Goal: Task Accomplishment & Management: Use online tool/utility

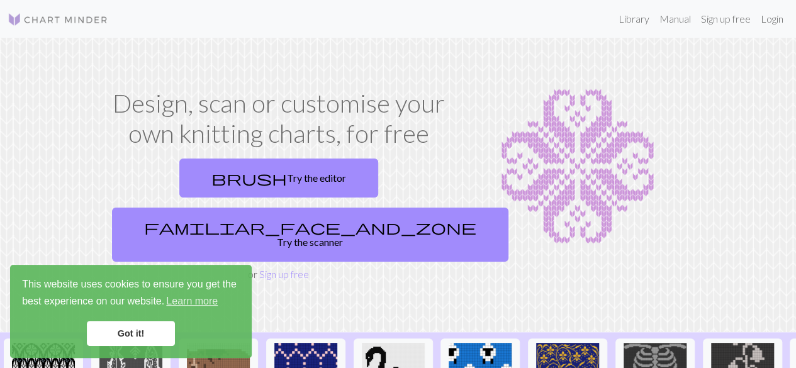
click at [150, 336] on link "Got it!" at bounding box center [131, 333] width 88 height 25
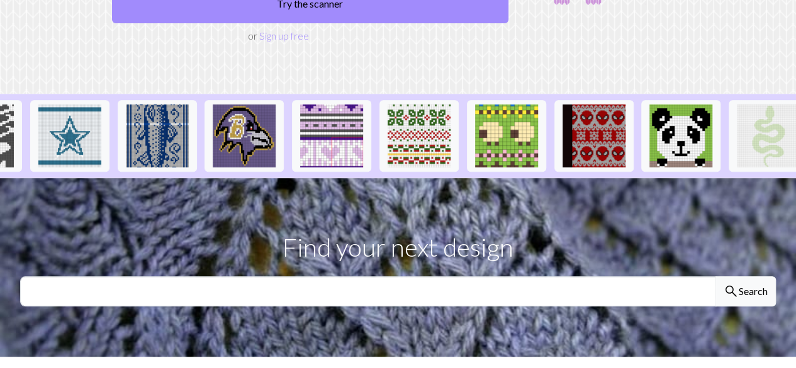
scroll to position [0, 1376]
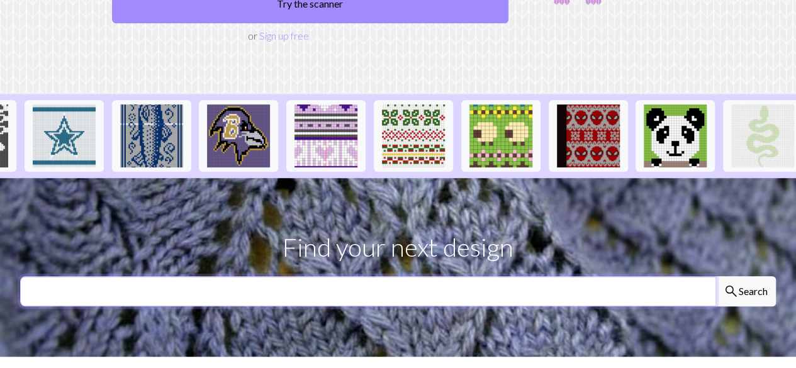
click at [538, 276] on input "text" at bounding box center [368, 291] width 696 height 30
type input "tree"
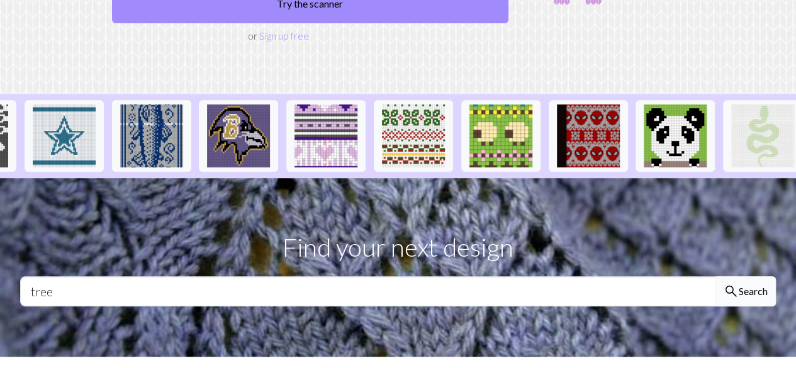
click at [756, 276] on button "search Search" at bounding box center [745, 291] width 60 height 30
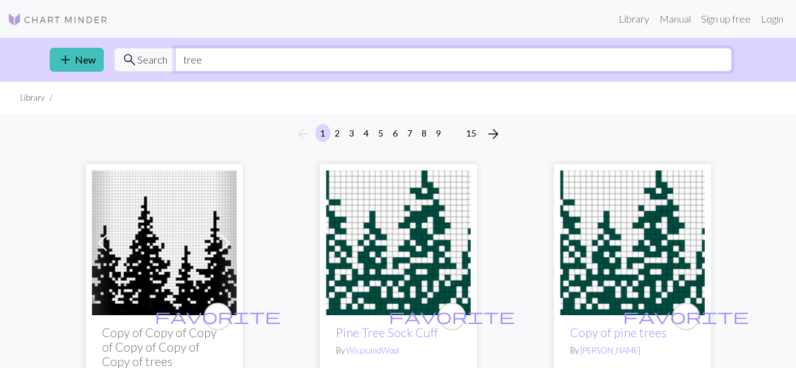
click at [235, 48] on input "tree" at bounding box center [453, 60] width 557 height 24
type input "t"
type input "leaf"
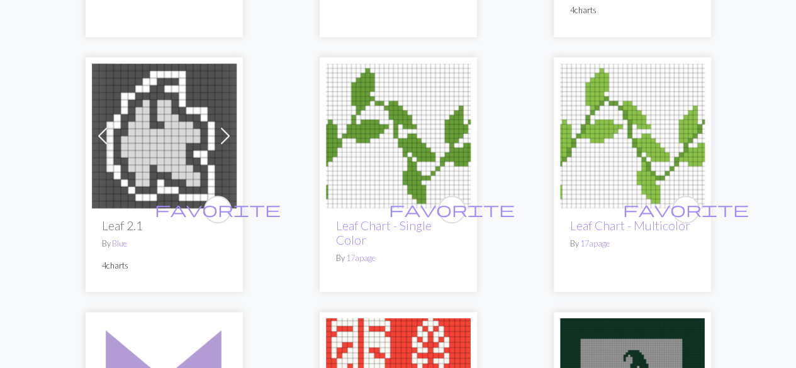
scroll to position [355, 0]
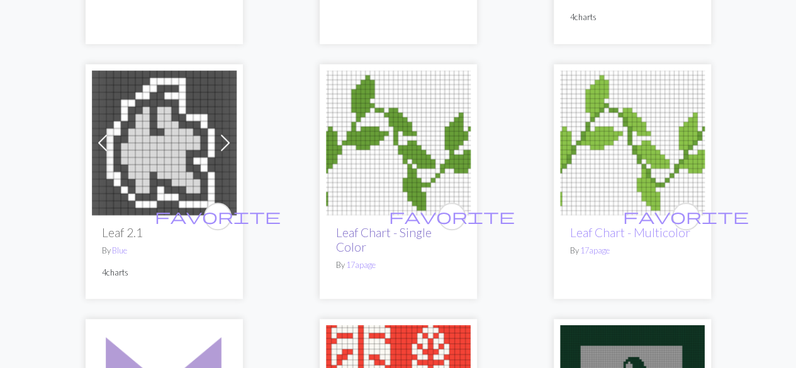
click at [389, 231] on link "Leaf Chart - Single Color" at bounding box center [384, 239] width 96 height 29
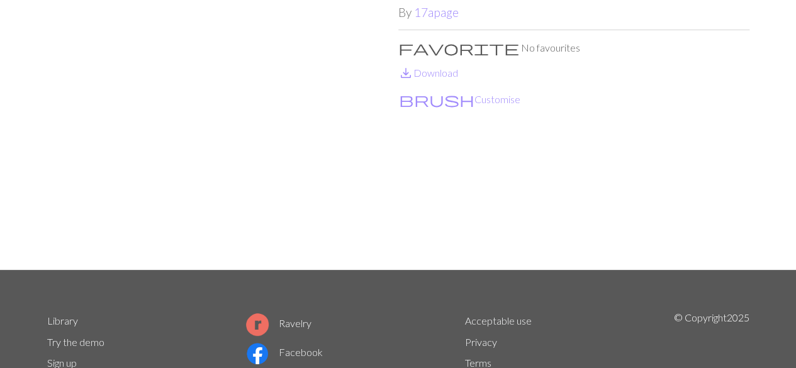
scroll to position [1, 0]
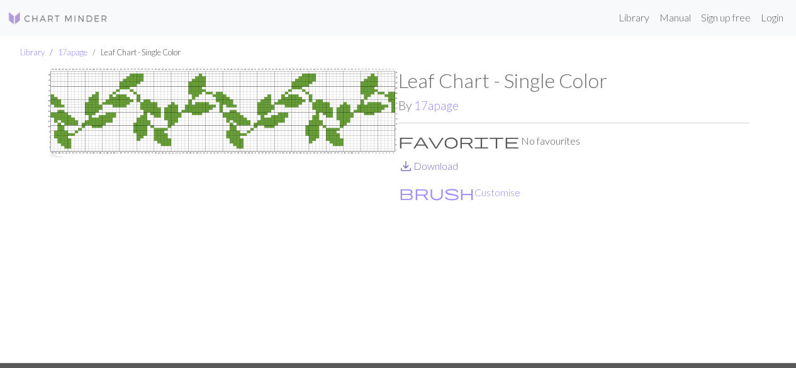
click at [441, 160] on link "save_alt Download" at bounding box center [428, 166] width 60 height 12
click at [433, 192] on button "brush Customise" at bounding box center [459, 192] width 123 height 16
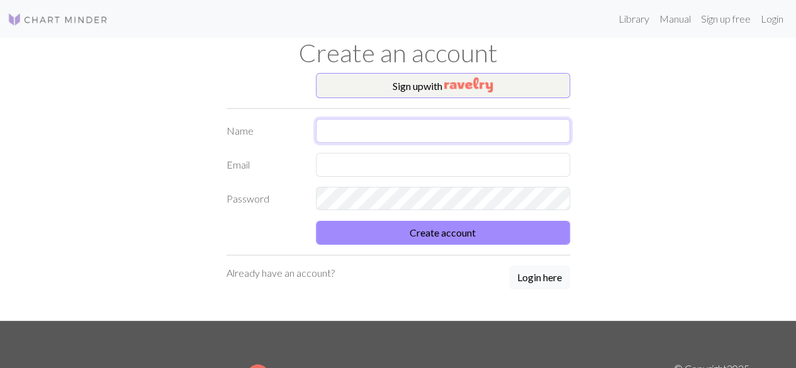
click at [404, 125] on input "text" at bounding box center [443, 131] width 254 height 24
type input "[PERSON_NAME]"
click at [391, 165] on input "text" at bounding box center [443, 165] width 254 height 24
type input "[EMAIL_ADDRESS][DOMAIN_NAME]"
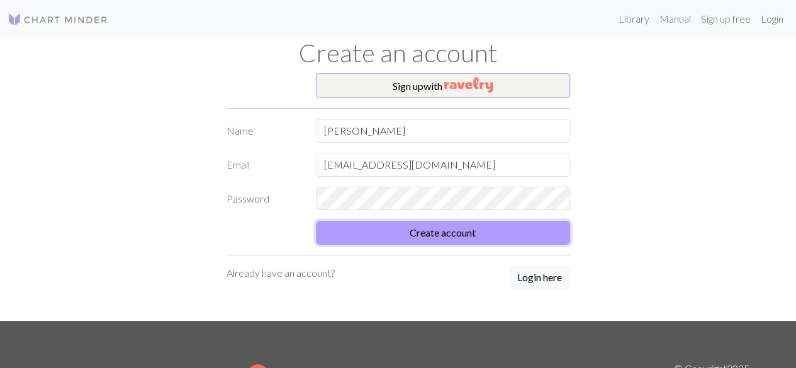
click at [468, 235] on button "Create account" at bounding box center [443, 233] width 254 height 24
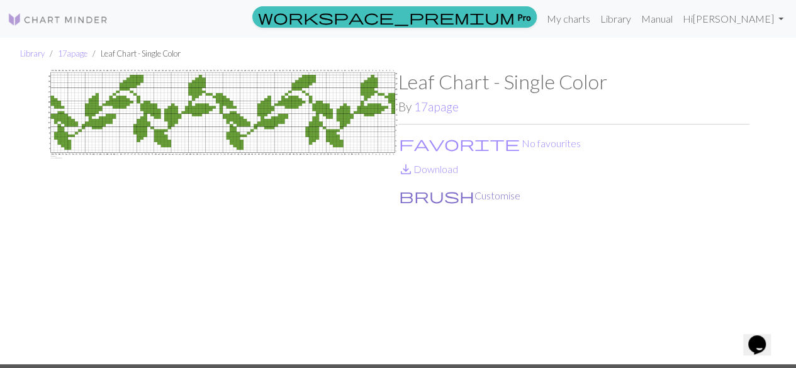
click at [433, 201] on button "brush Customise" at bounding box center [459, 195] width 123 height 16
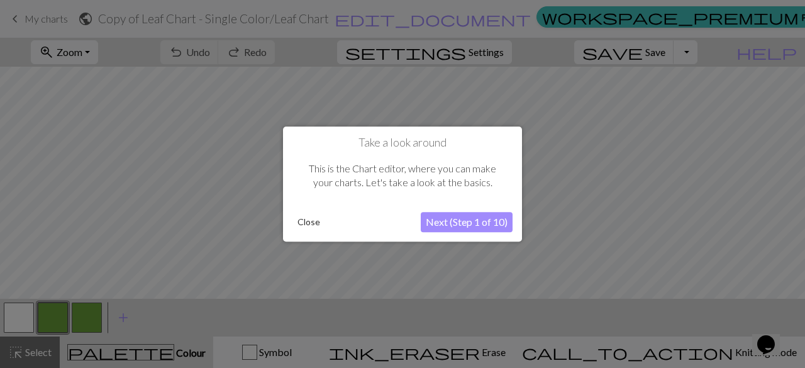
click at [439, 221] on button "Next (Step 1 of 10)" at bounding box center [467, 222] width 92 height 20
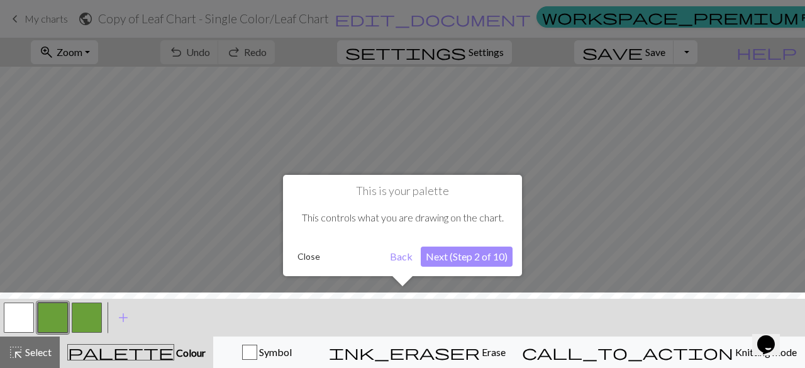
click at [453, 256] on button "Next (Step 2 of 10)" at bounding box center [467, 257] width 92 height 20
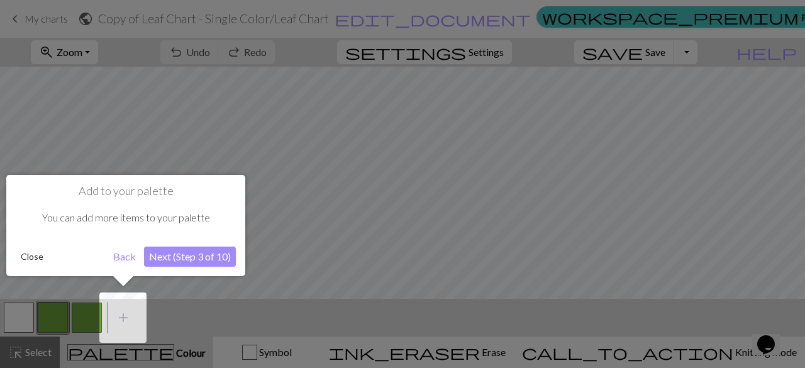
click at [208, 255] on button "Next (Step 3 of 10)" at bounding box center [190, 257] width 92 height 20
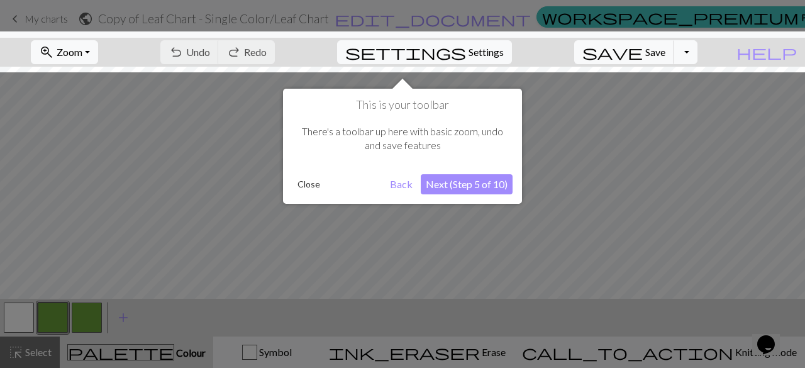
click at [444, 184] on button "Next (Step 5 of 10)" at bounding box center [467, 184] width 92 height 20
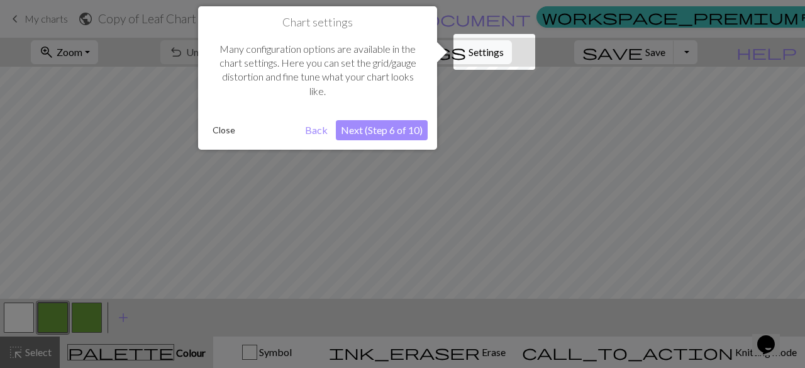
click at [389, 135] on button "Next (Step 6 of 10)" at bounding box center [382, 130] width 92 height 20
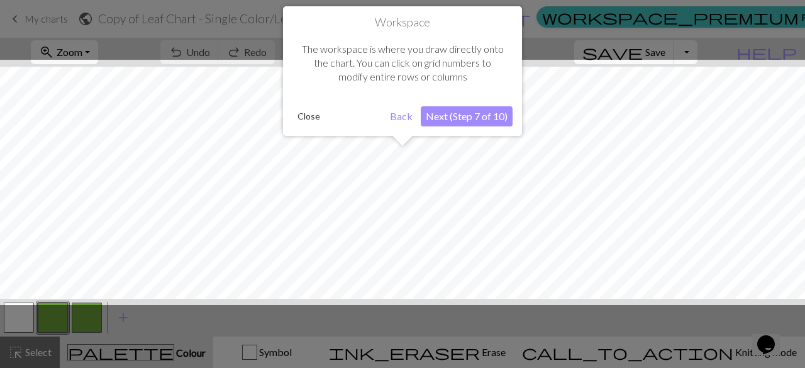
click at [454, 111] on button "Next (Step 7 of 10)" at bounding box center [467, 116] width 92 height 20
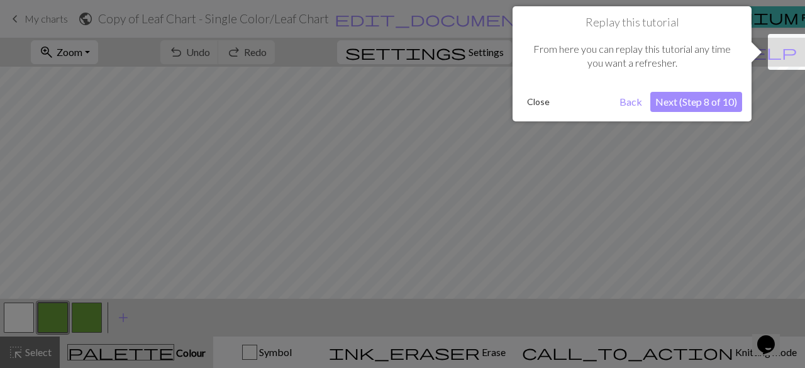
click at [668, 103] on button "Next (Step 8 of 10)" at bounding box center [696, 102] width 92 height 20
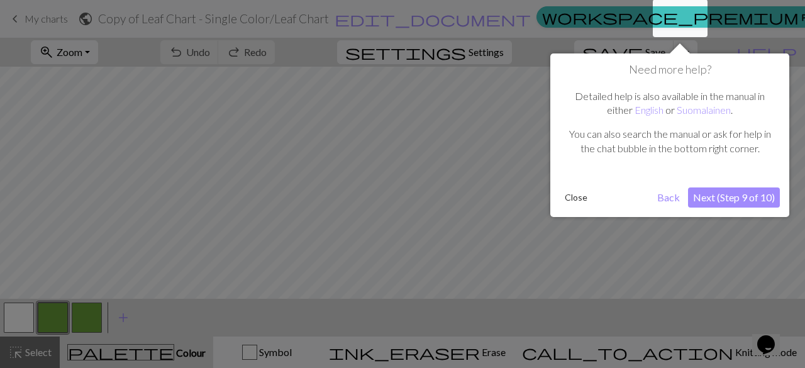
click at [729, 201] on button "Next (Step 9 of 10)" at bounding box center [734, 197] width 92 height 20
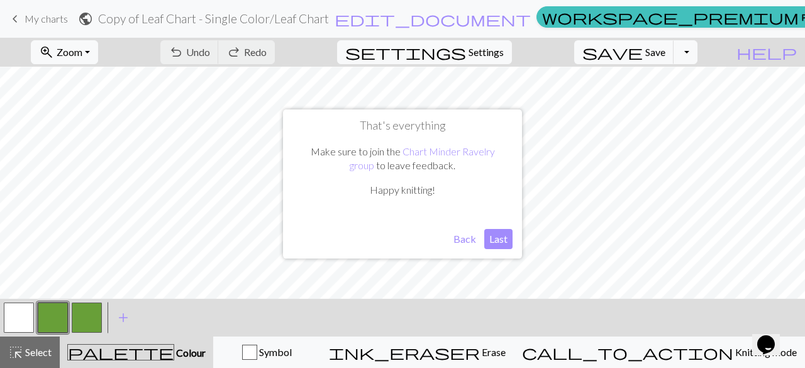
click at [498, 245] on button "Last" at bounding box center [498, 239] width 28 height 20
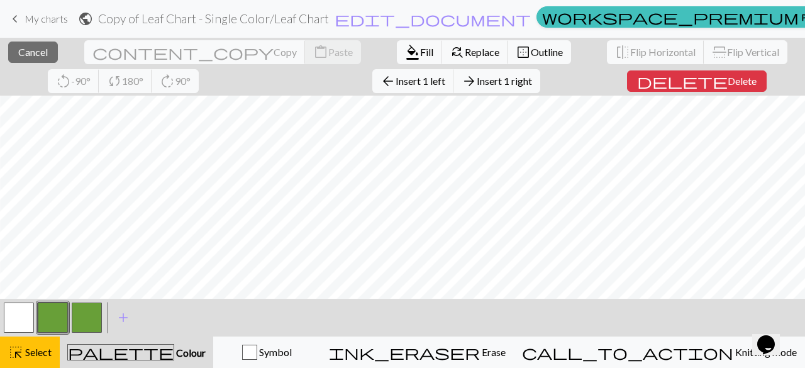
scroll to position [16, 193]
click at [636, 87] on button "delete Delete" at bounding box center [698, 80] width 140 height 21
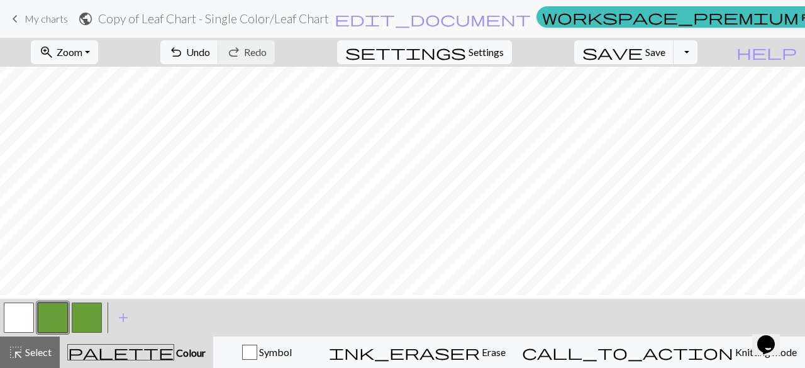
scroll to position [0, 0]
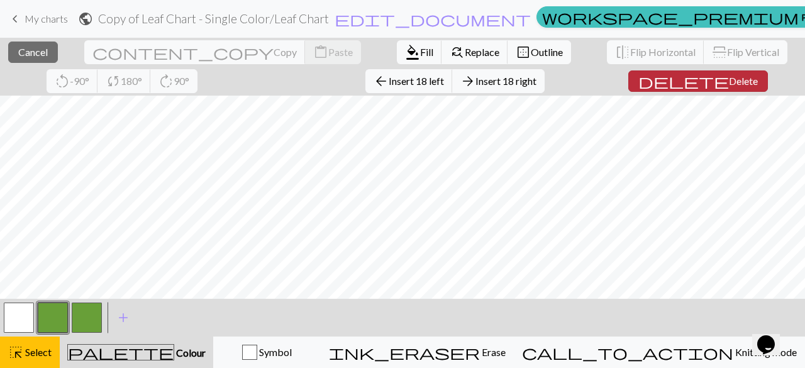
click at [638, 84] on span "delete" at bounding box center [683, 81] width 91 height 18
click at [728, 82] on span "Delete" at bounding box center [742, 81] width 29 height 12
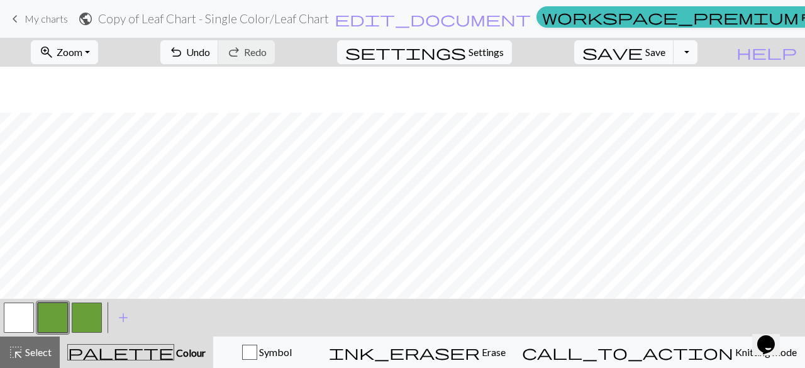
scroll to position [74, 0]
click at [20, 321] on button "button" at bounding box center [19, 317] width 30 height 30
click at [643, 44] on span "save" at bounding box center [612, 52] width 60 height 18
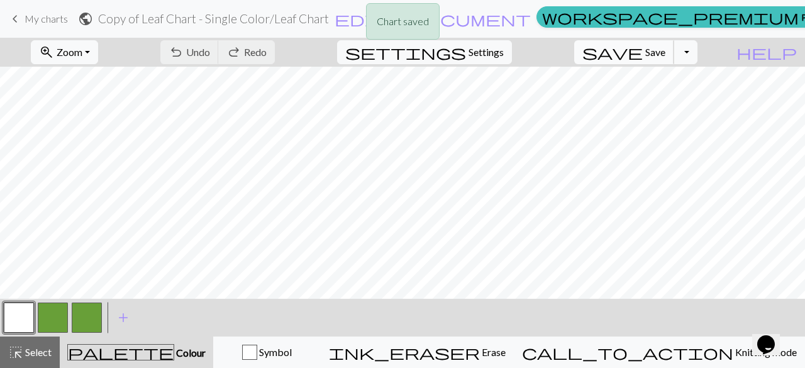
click at [665, 56] on span "Save" at bounding box center [655, 52] width 20 height 12
click at [697, 54] on button "Toggle Dropdown" at bounding box center [686, 52] width 24 height 24
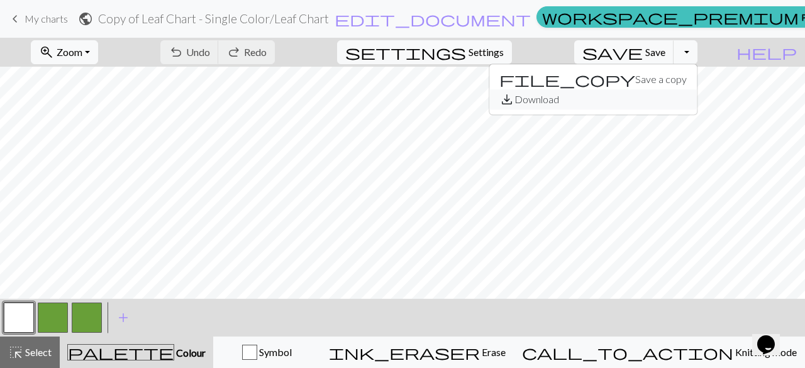
click at [682, 98] on button "save_alt Download" at bounding box center [593, 99] width 208 height 20
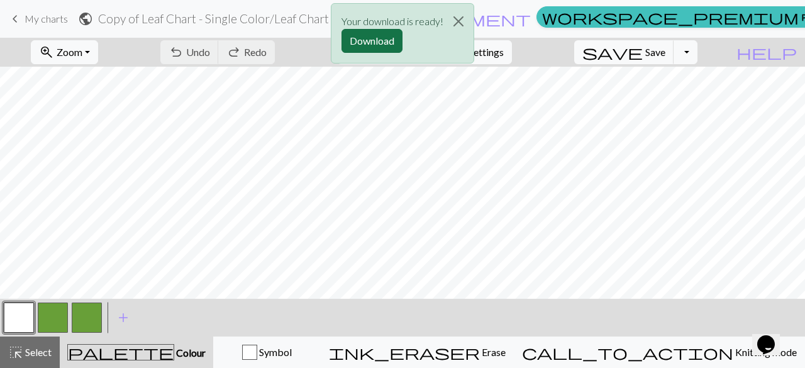
click at [363, 40] on button "Download" at bounding box center [371, 41] width 61 height 24
